Goal: Register for event/course

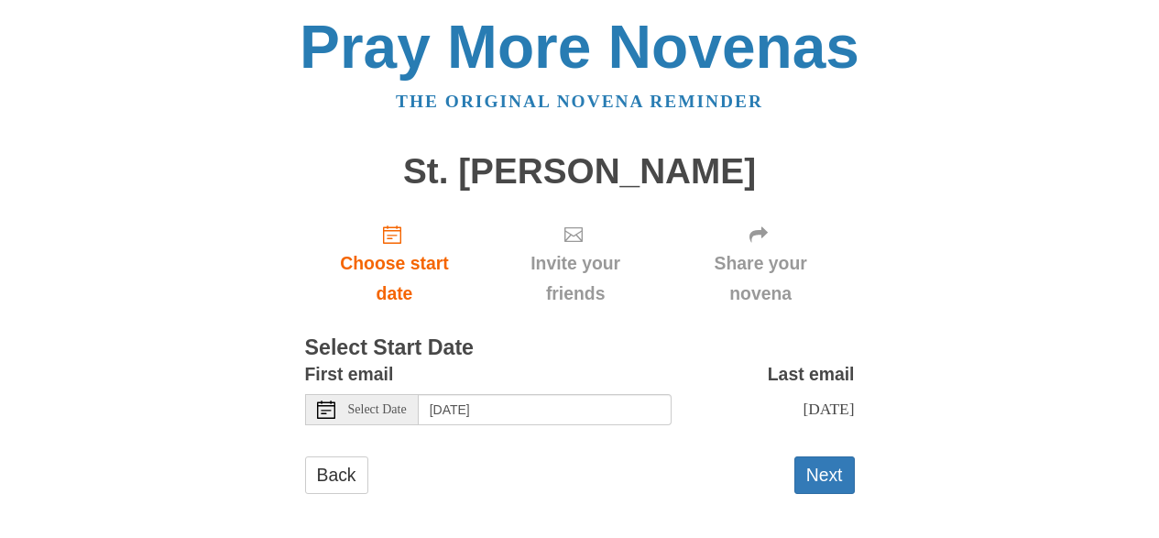
scroll to position [9, 0]
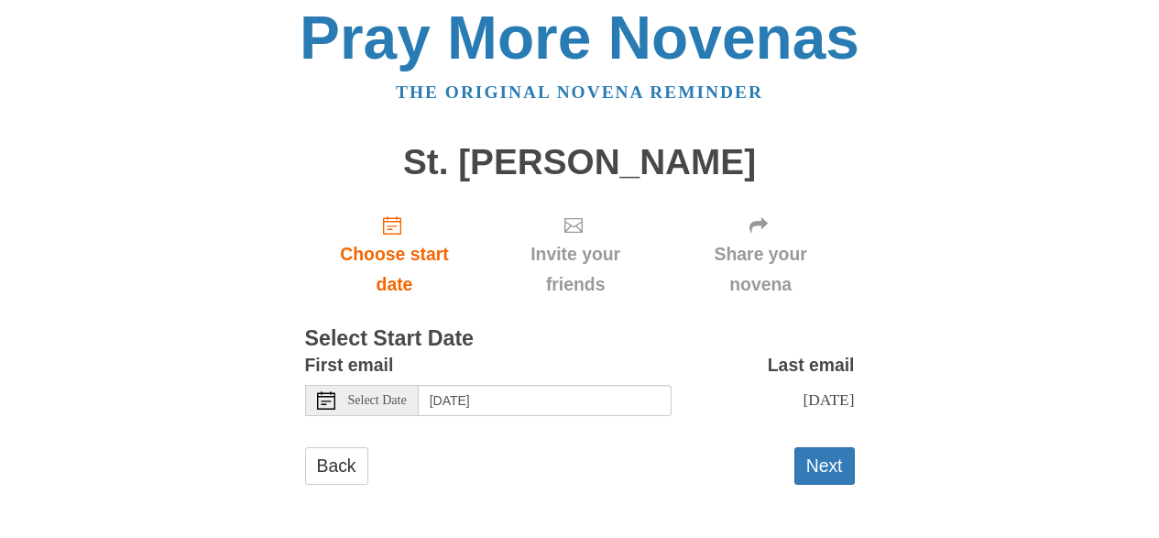
click at [389, 404] on span "Select Date" at bounding box center [377, 400] width 59 height 13
click at [832, 469] on button "Next" at bounding box center [824, 466] width 60 height 38
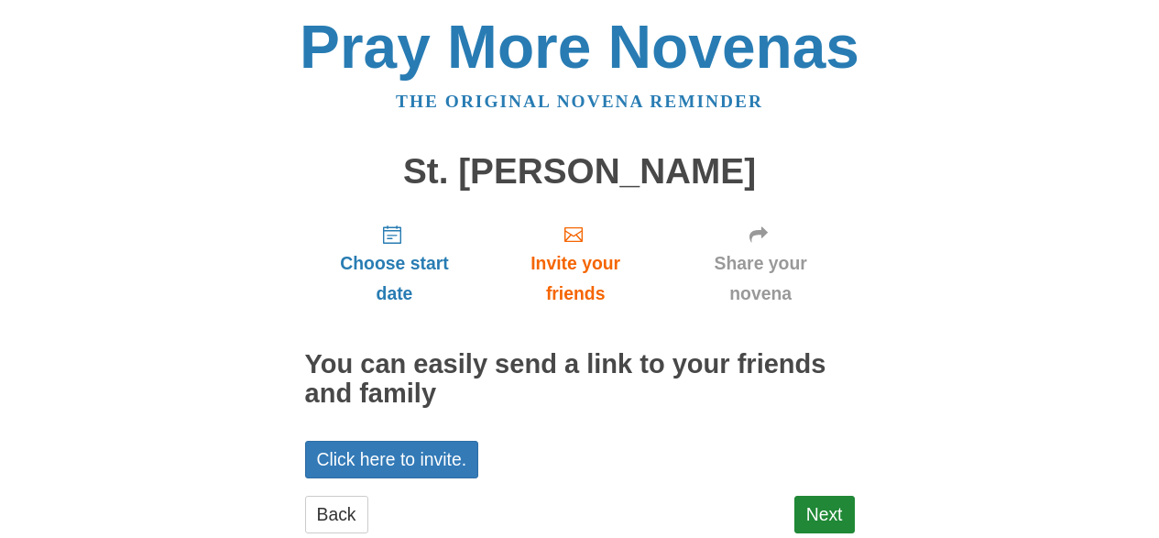
scroll to position [49, 0]
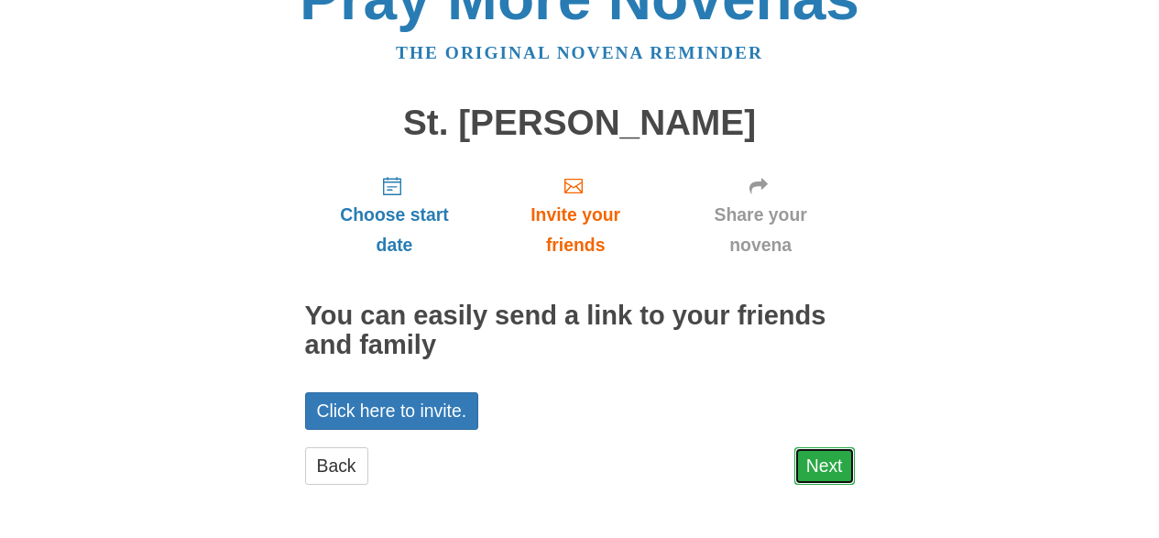
click at [820, 473] on link "Next" at bounding box center [824, 466] width 60 height 38
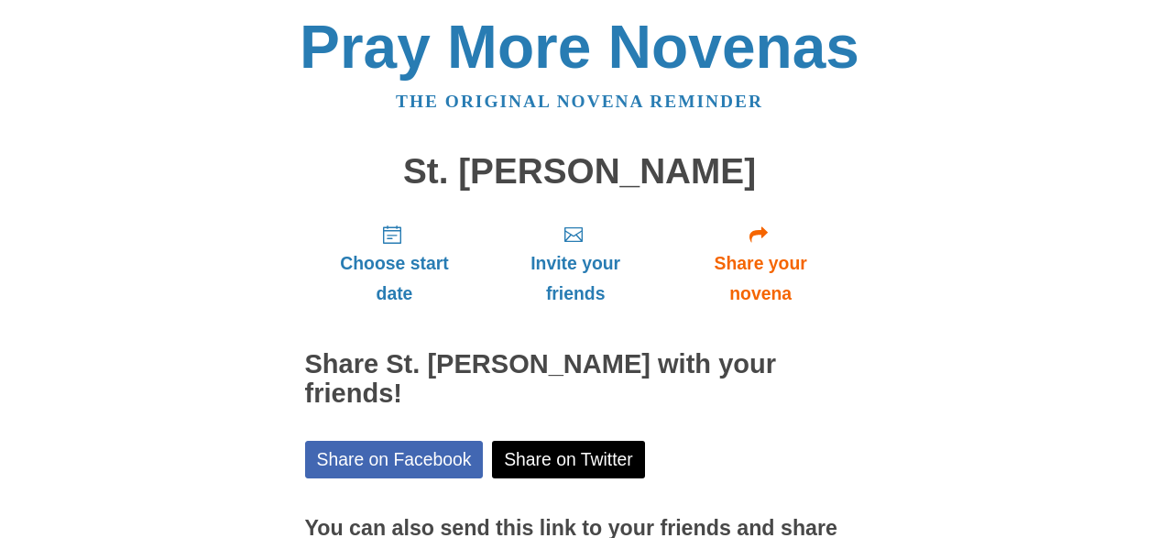
scroll to position [169, 0]
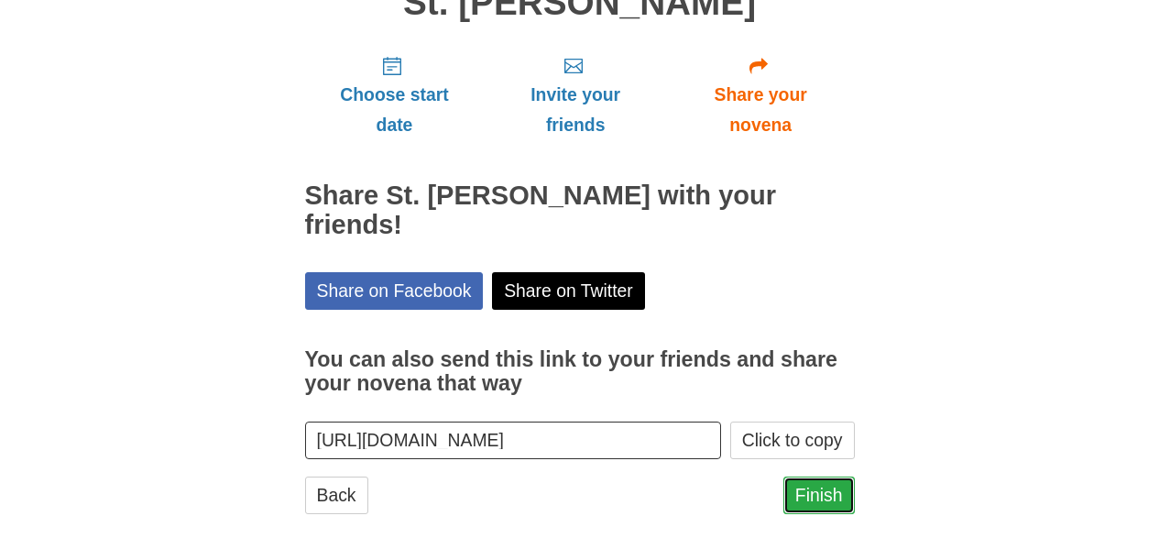
click at [840, 476] on link "Finish" at bounding box center [818, 495] width 71 height 38
